Goal: Browse casually

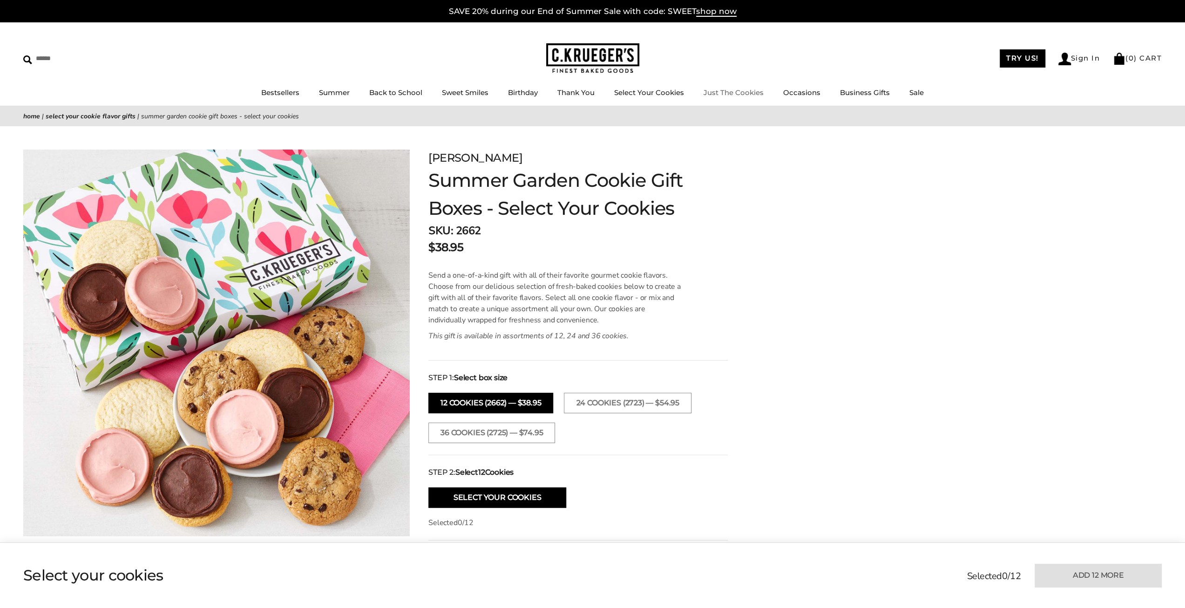
click at [728, 91] on link "Just The Cookies" at bounding box center [734, 92] width 60 height 9
click at [38, 114] on link "Home" at bounding box center [31, 116] width 17 height 9
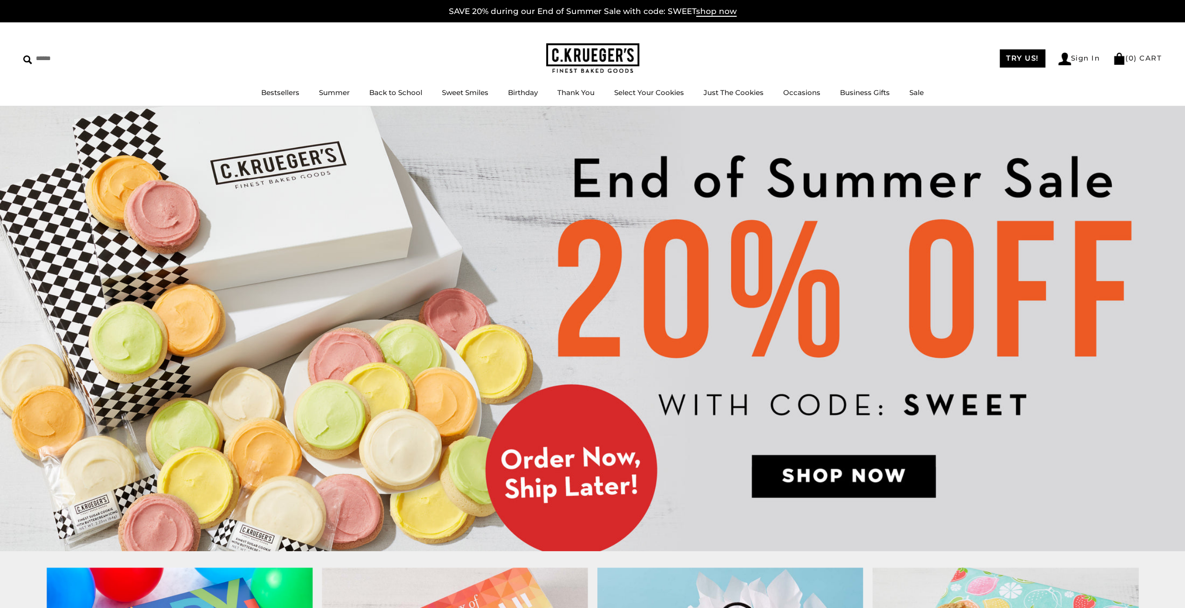
scroll to position [47, 0]
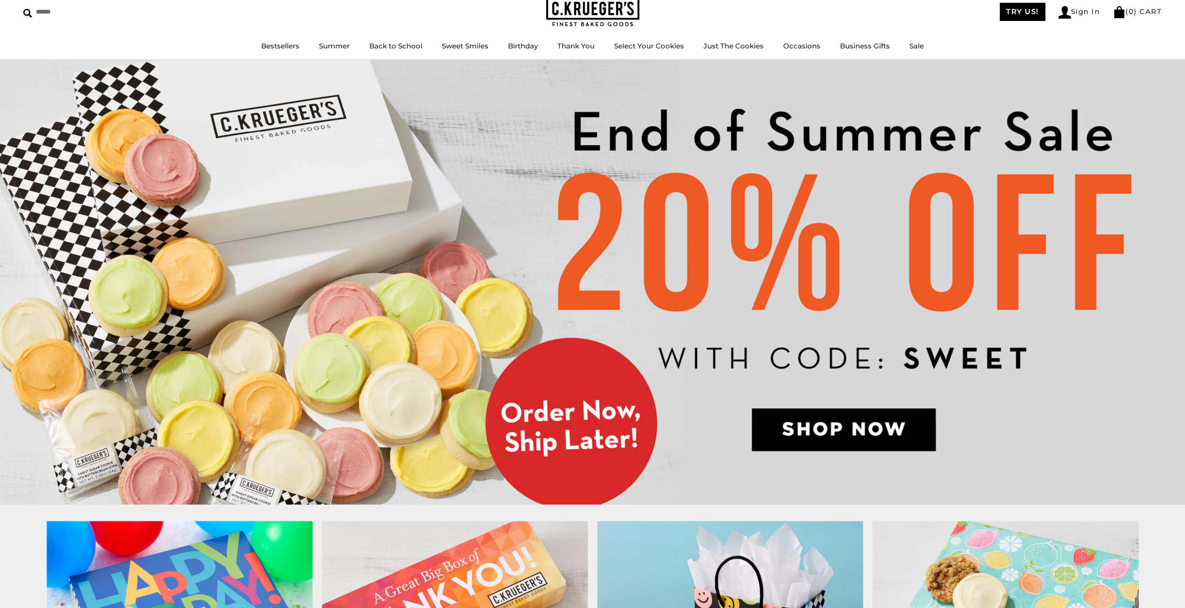
click at [813, 429] on img at bounding box center [592, 282] width 1185 height 445
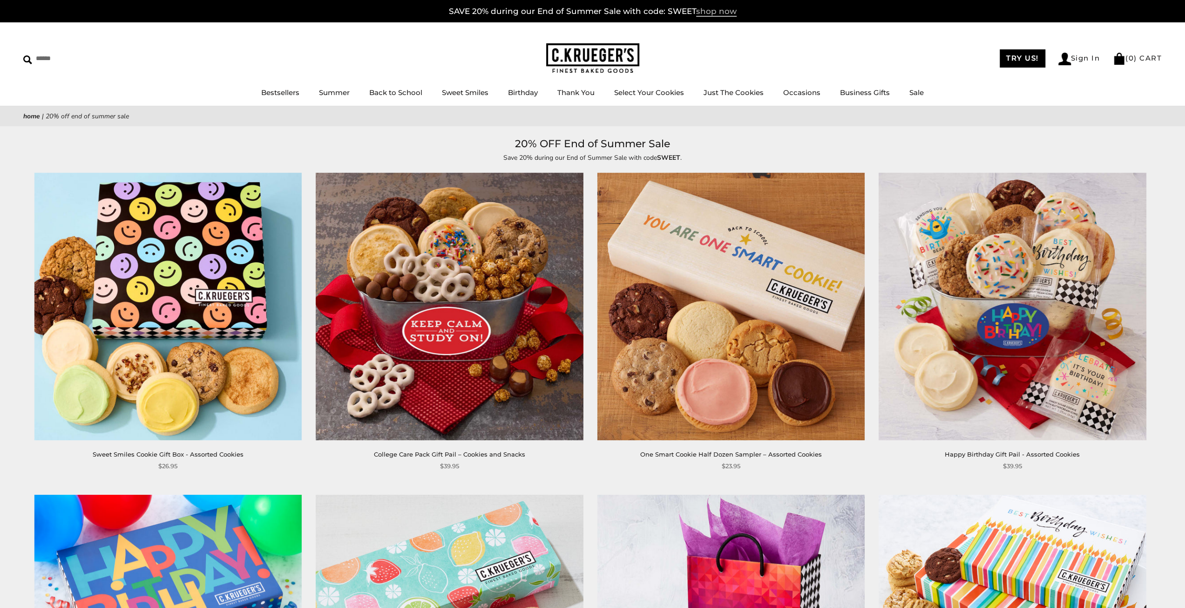
click at [708, 11] on span "shop now" at bounding box center [716, 12] width 41 height 10
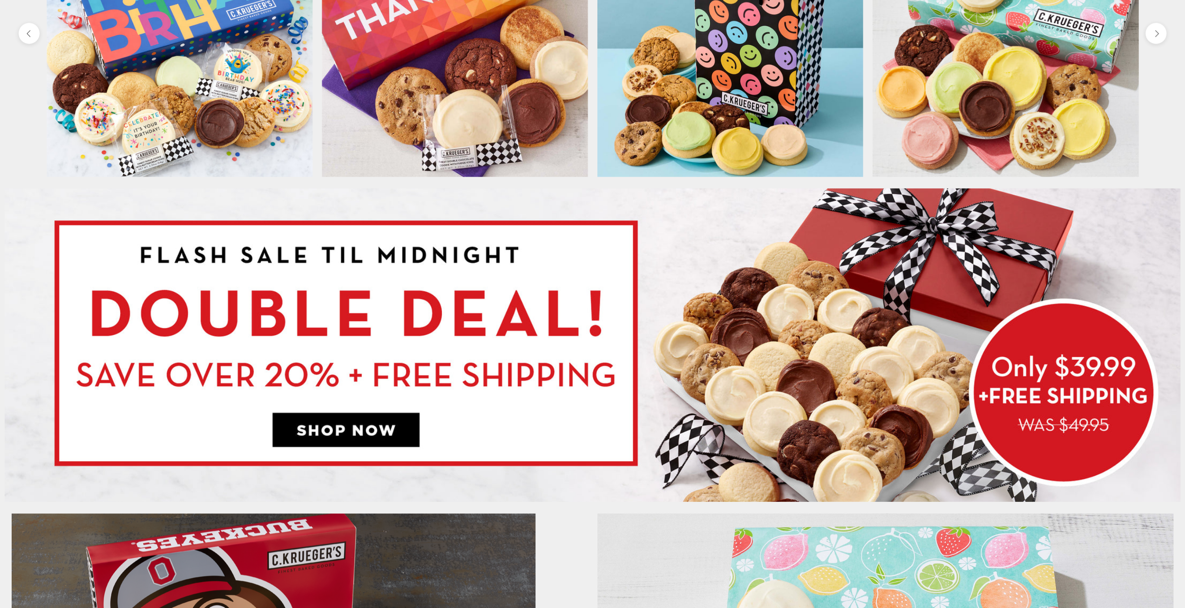
scroll to position [652, 0]
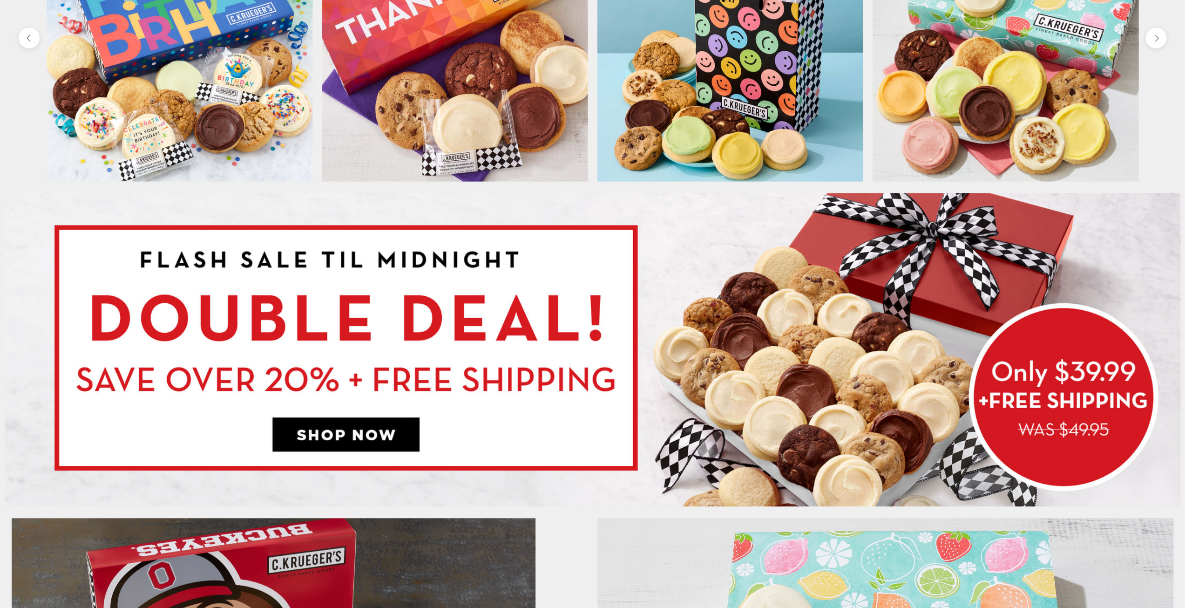
click at [339, 436] on img at bounding box center [593, 349] width 1176 height 313
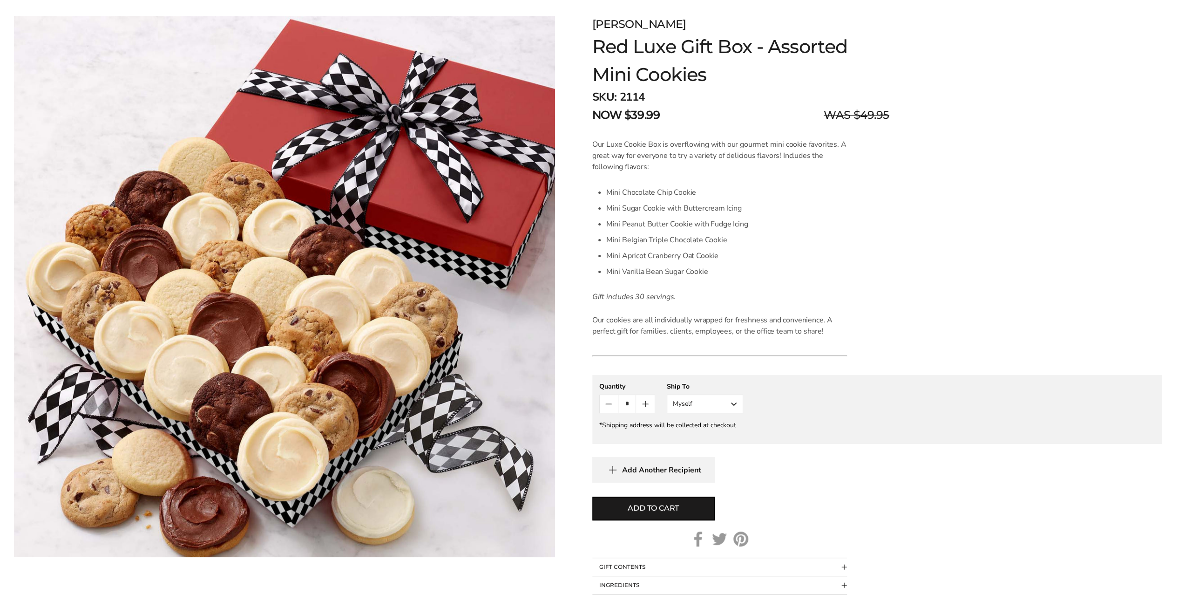
scroll to position [140, 0]
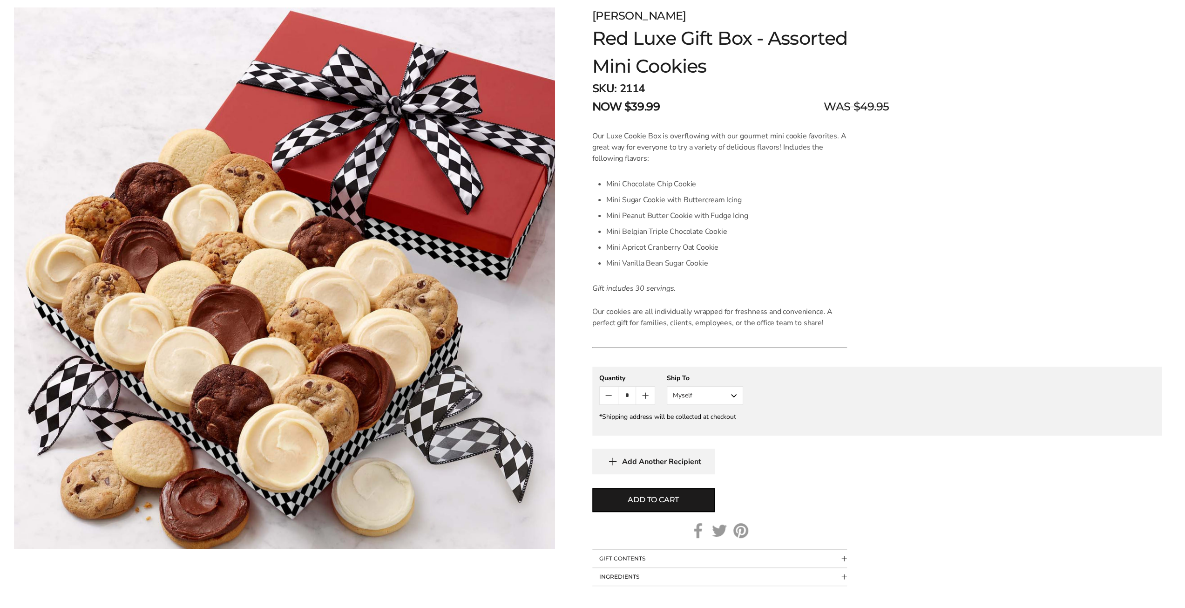
click at [636, 560] on button "GIFT CONTENTS" at bounding box center [719, 559] width 255 height 18
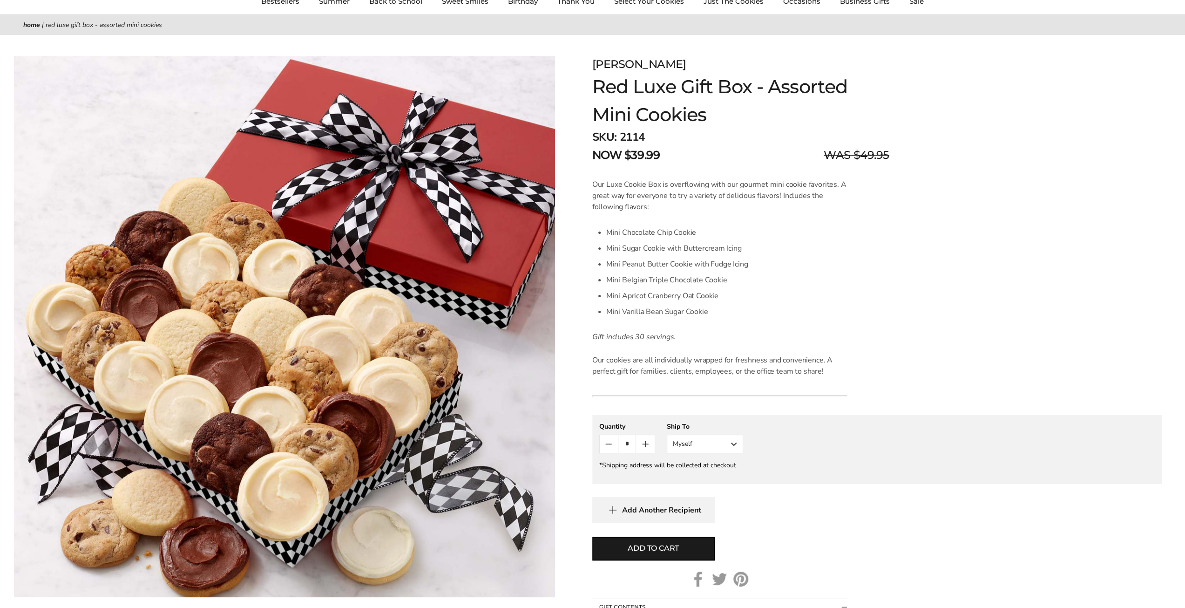
scroll to position [233, 0]
